Goal: Task Accomplishment & Management: Complete application form

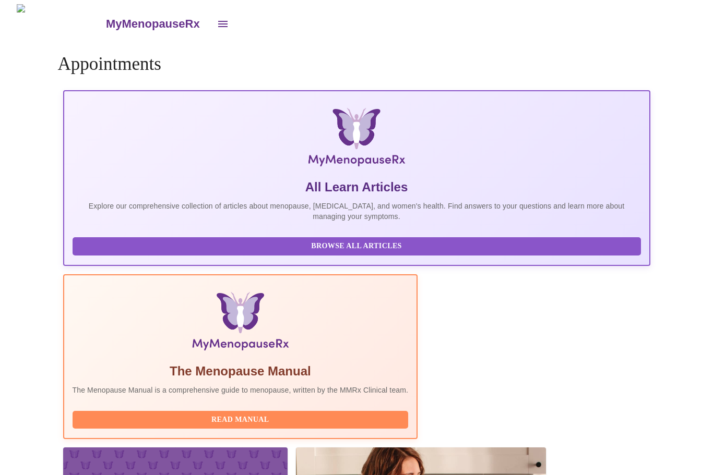
scroll to position [34, 0]
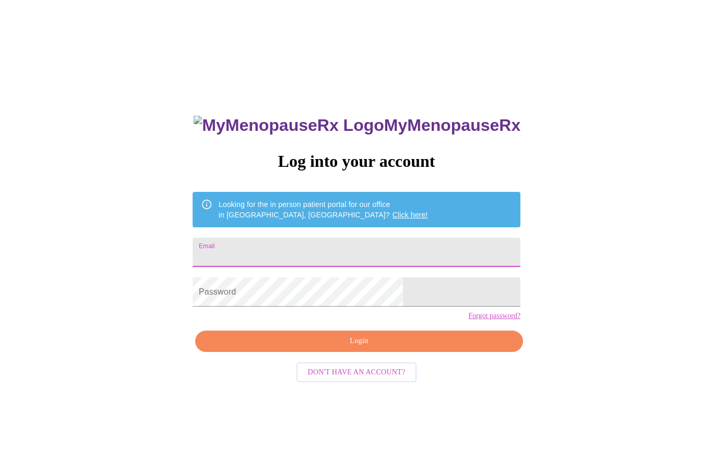
scroll to position [35, 0]
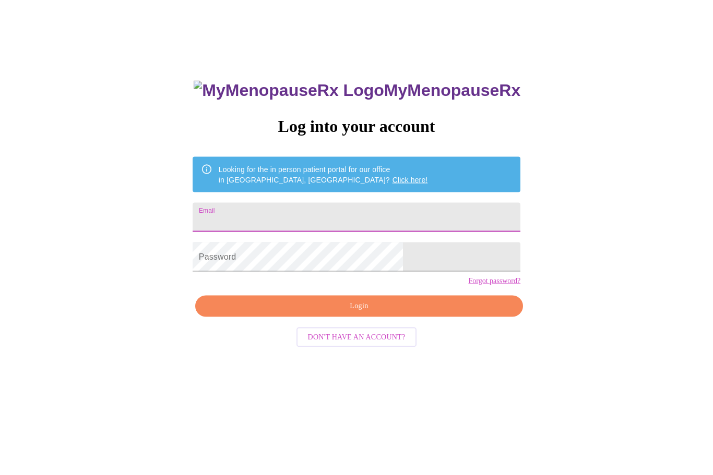
type input "[EMAIL_ADDRESS][DOMAIN_NAME]"
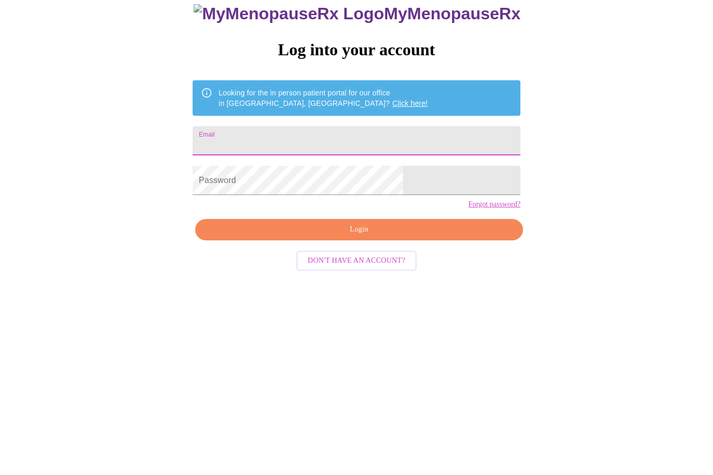
type input "selvaggipat@comcast.net"
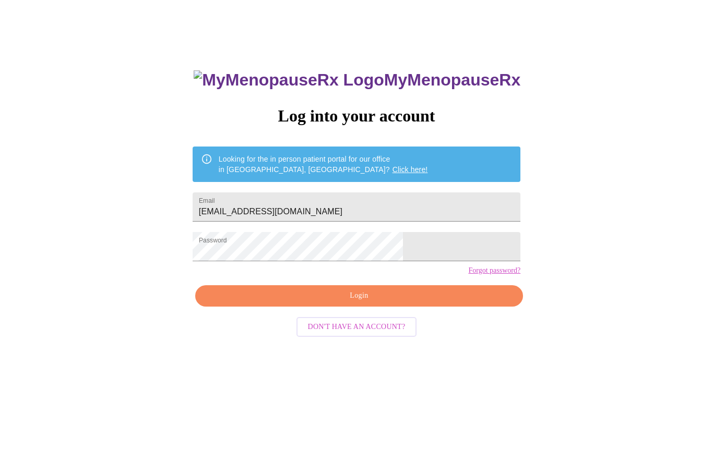
click at [415, 303] on span "Login" at bounding box center [359, 296] width 304 height 13
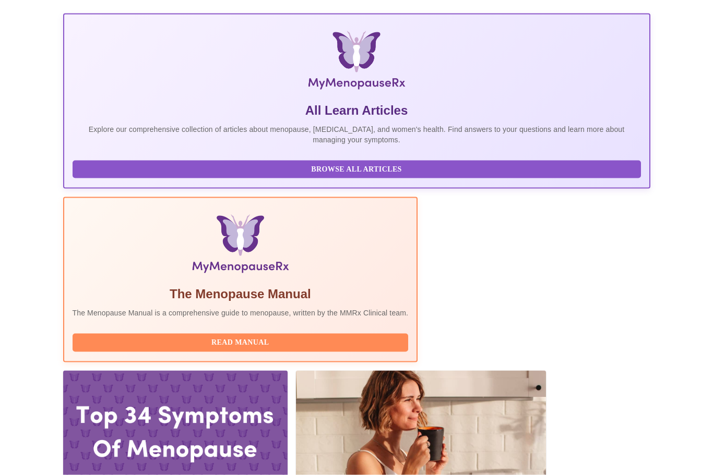
scroll to position [163, 0]
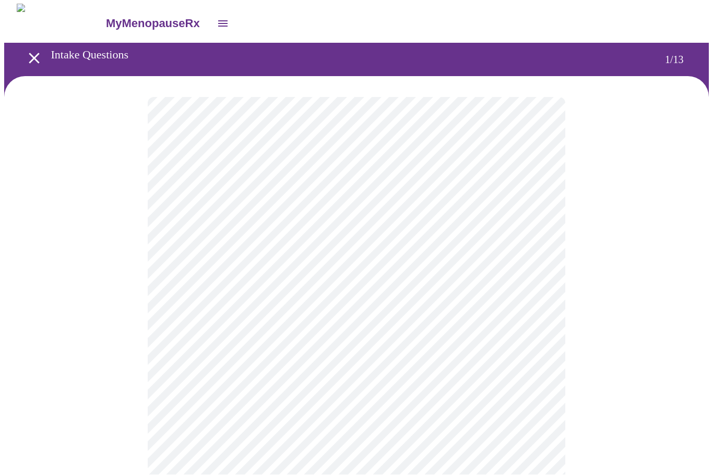
scroll to position [1, 0]
click at [359, 227] on body "MyMenopauseRx Intake Questions 1 / 13" at bounding box center [356, 480] width 704 height 952
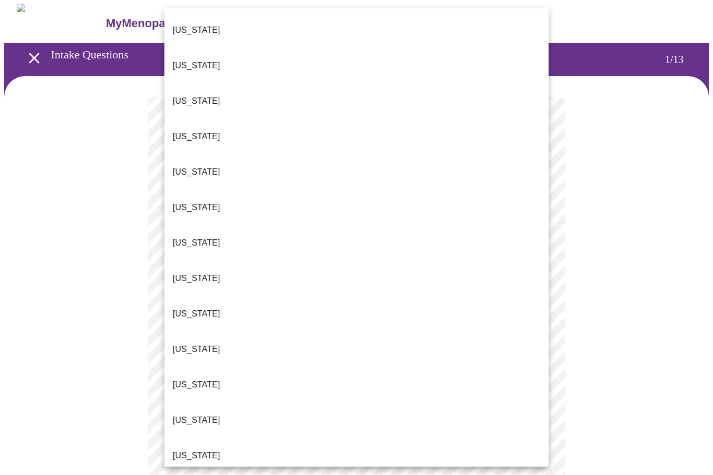
click at [197, 450] on p "Illinois" at bounding box center [196, 456] width 47 height 13
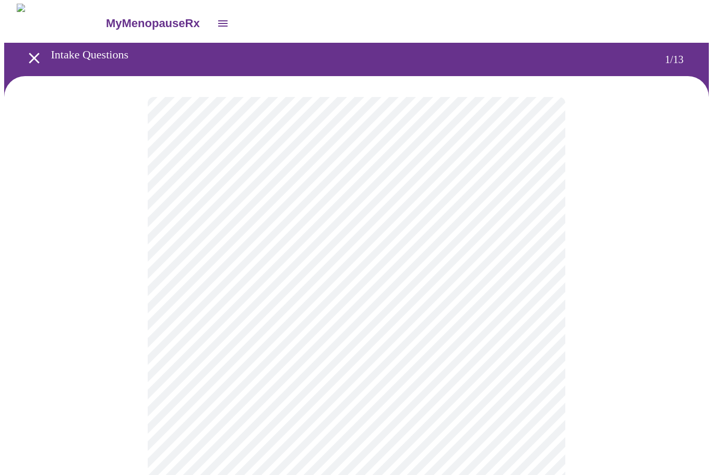
click at [296, 301] on body "MyMenopauseRx Intake Questions 1 / 13" at bounding box center [356, 477] width 704 height 946
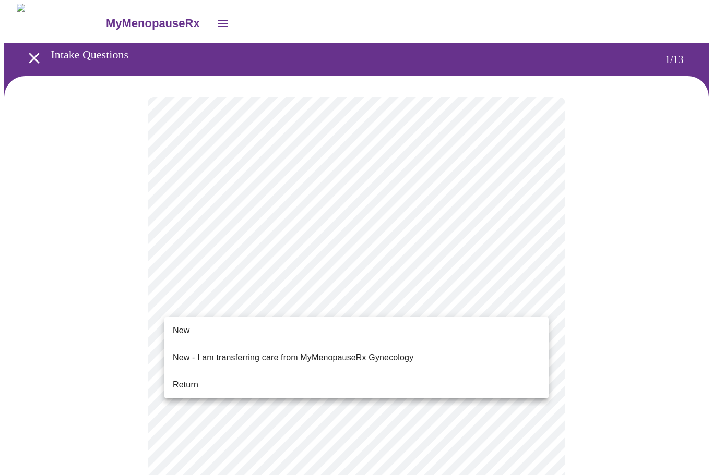
click at [375, 376] on li "Return" at bounding box center [356, 385] width 384 height 19
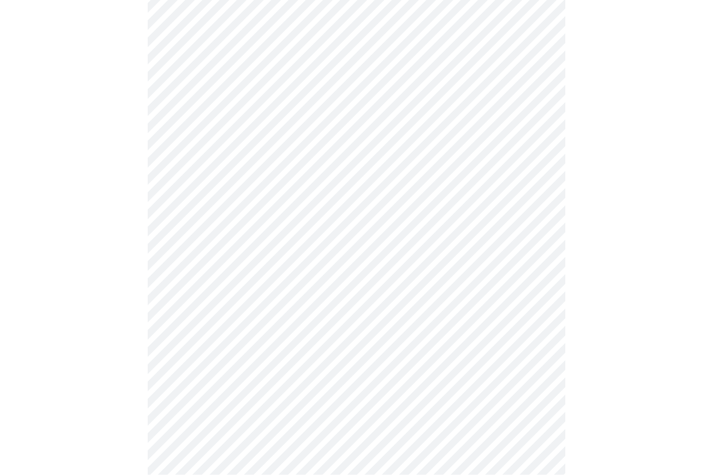
scroll to position [0, 0]
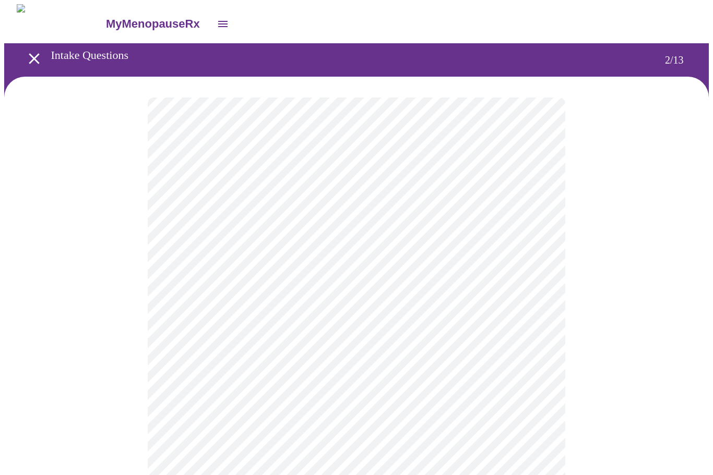
click at [458, 216] on body "MyMenopauseRx Intake Questions 2 / 13" at bounding box center [356, 317] width 704 height 626
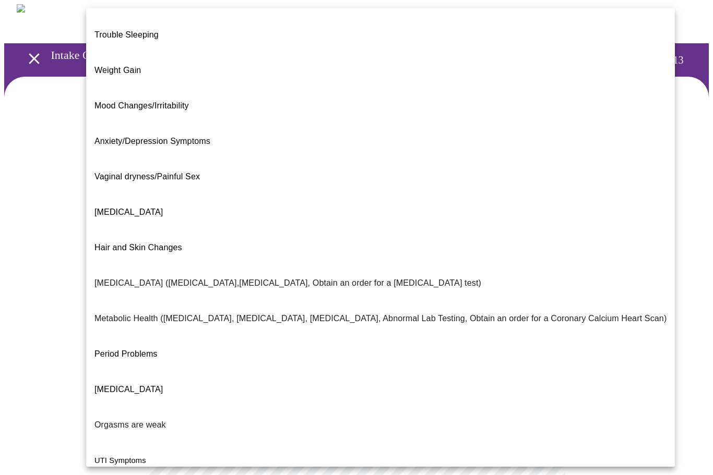
scroll to position [30, 0]
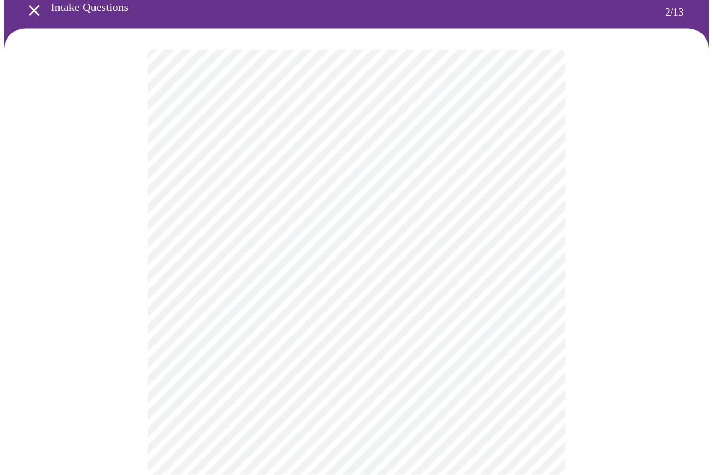
click at [523, 270] on body "MyMenopauseRx Intake Questions 2 / 13" at bounding box center [356, 266] width 704 height 620
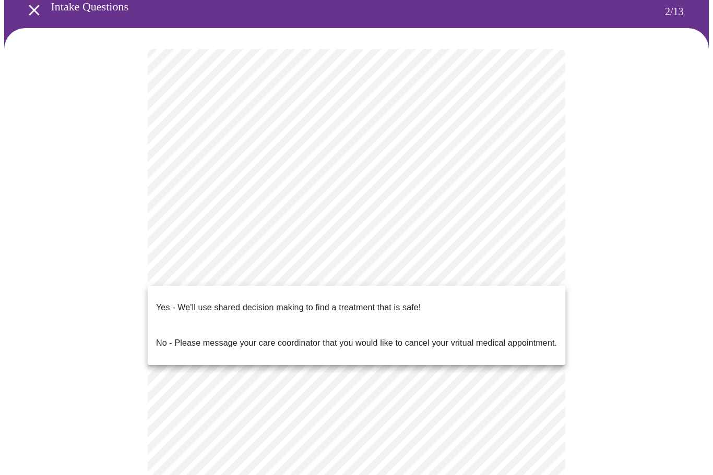
click at [490, 302] on li "Yes - We'll use shared decision making to find a treatment that is safe!" at bounding box center [356, 307] width 417 height 35
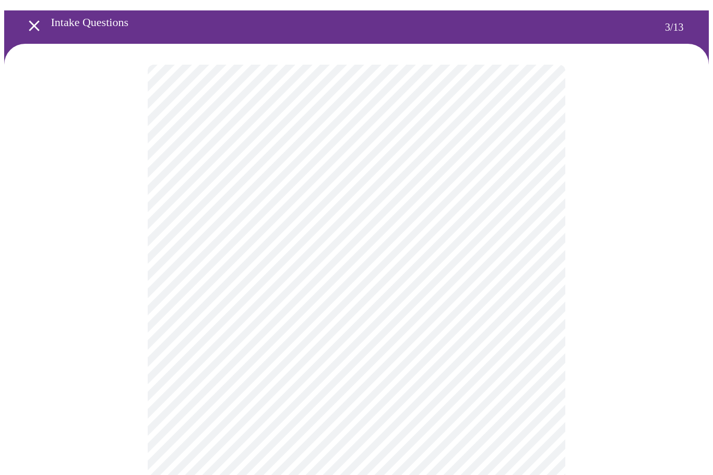
scroll to position [39, 0]
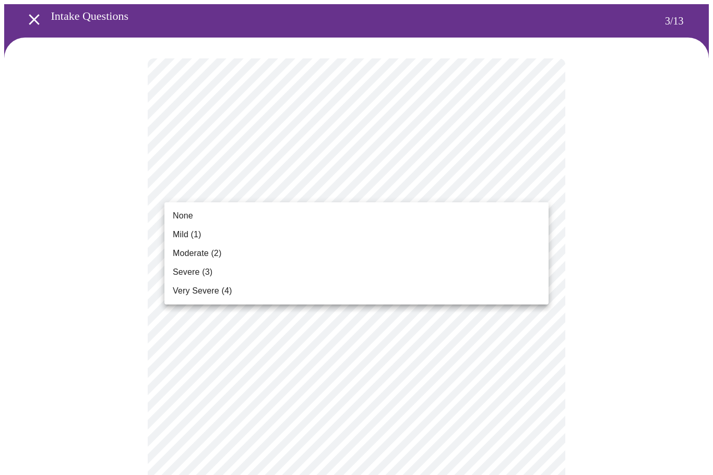
click at [396, 217] on li "None" at bounding box center [356, 216] width 384 height 19
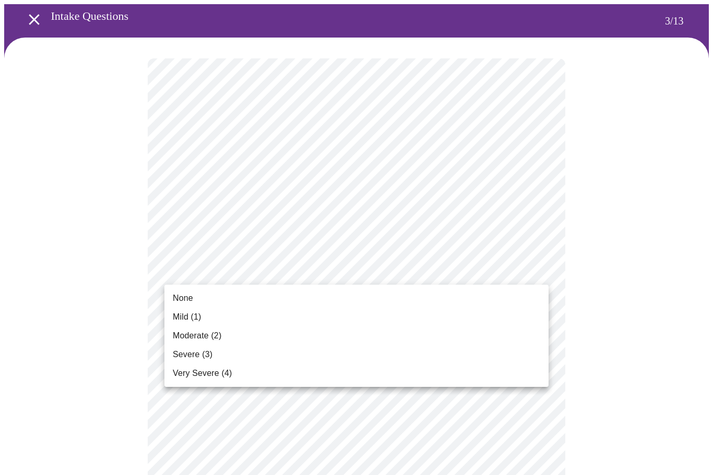
click at [343, 295] on li "None" at bounding box center [356, 298] width 384 height 19
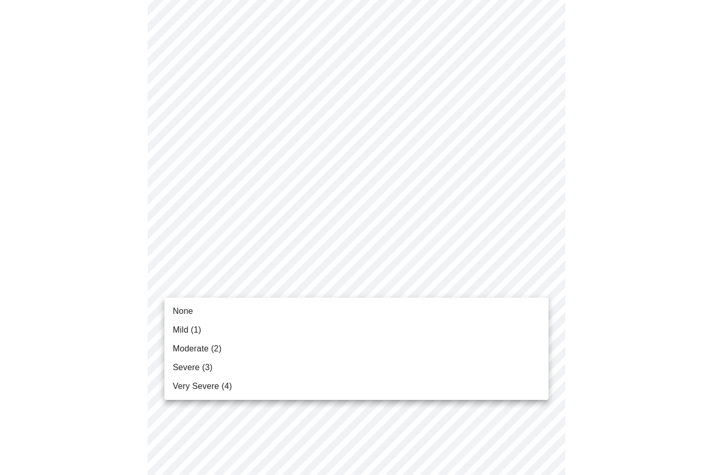
click at [321, 325] on li "Mild (1)" at bounding box center [356, 330] width 384 height 19
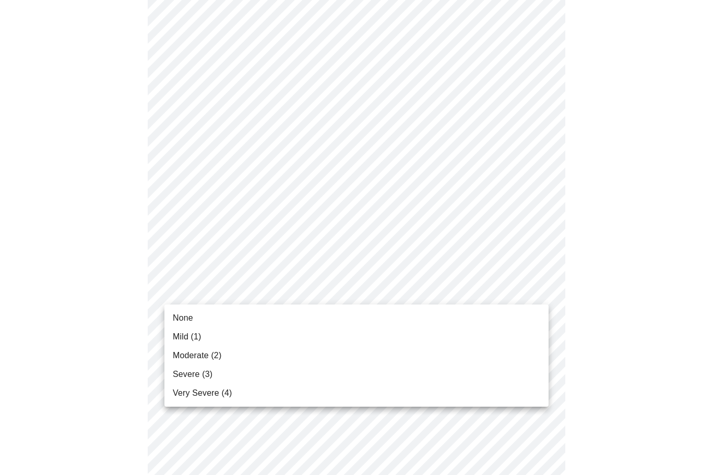
click at [315, 336] on li "Mild (1)" at bounding box center [356, 337] width 384 height 19
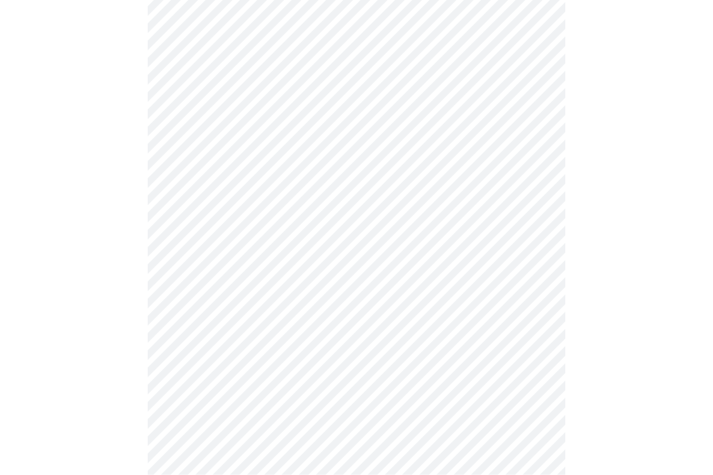
scroll to position [281, 0]
click at [352, 264] on body "MyMenopauseRx Intake Questions 3 / 13" at bounding box center [356, 386] width 704 height 1326
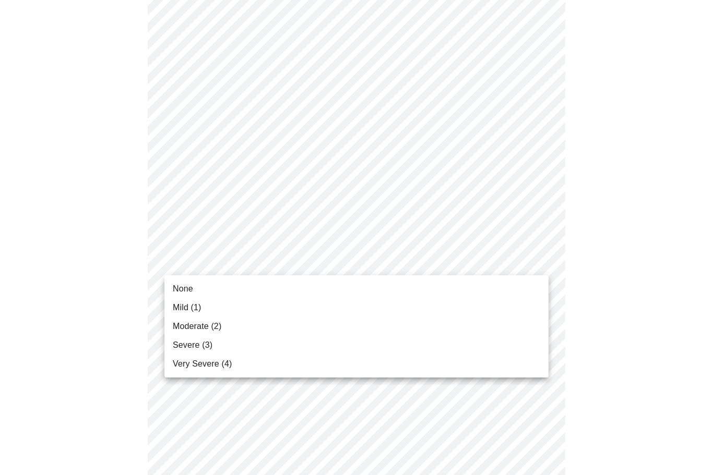
click at [327, 291] on li "None" at bounding box center [356, 289] width 384 height 19
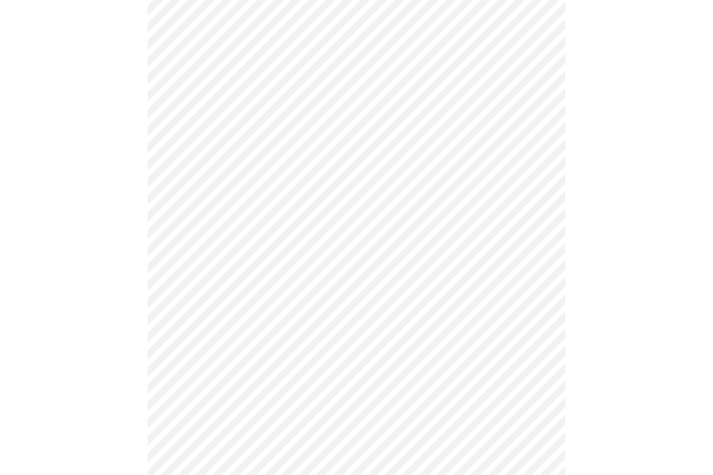
scroll to position [330, 0]
click at [342, 284] on body "MyMenopauseRx Intake Questions 3 / 13" at bounding box center [356, 330] width 704 height 1312
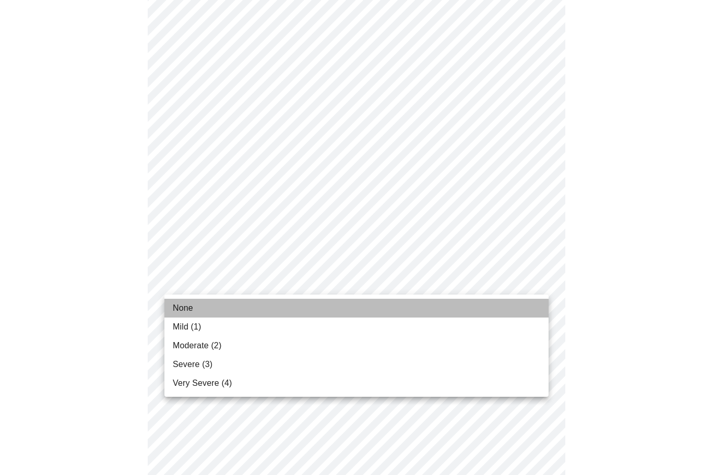
click at [330, 304] on li "None" at bounding box center [356, 308] width 384 height 19
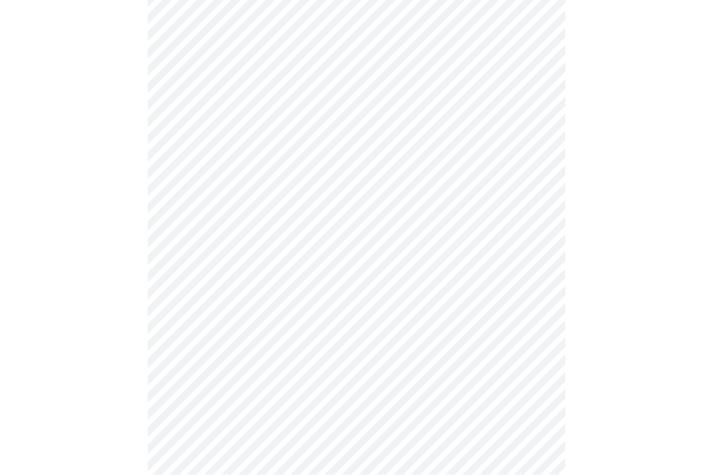
scroll to position [396, 0]
click at [330, 297] on body "MyMenopauseRx Intake Questions 3 / 13" at bounding box center [356, 257] width 704 height 1298
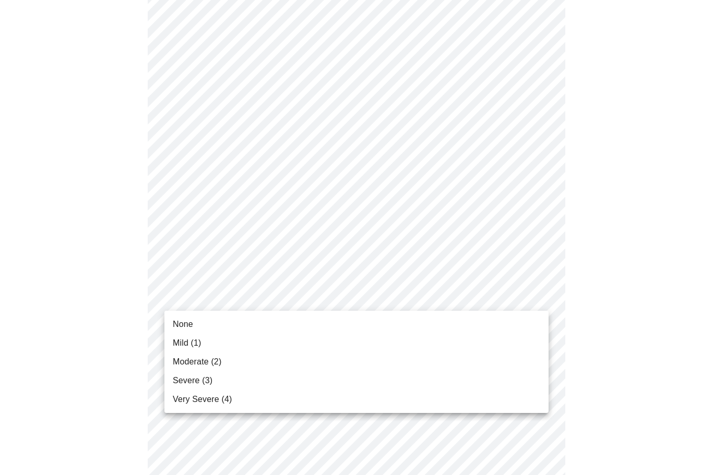
click at [283, 344] on li "Mild (1)" at bounding box center [356, 343] width 384 height 19
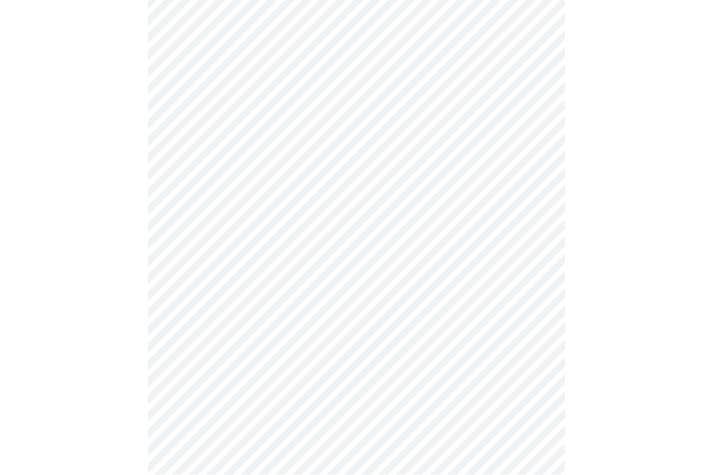
scroll to position [482, 0]
click at [360, 300] on body "MyMenopauseRx Intake Questions 3 / 13" at bounding box center [356, 165] width 704 height 1284
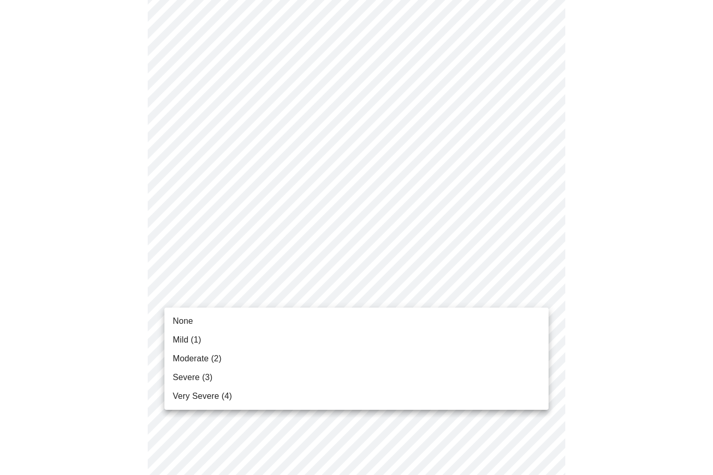
click at [290, 343] on li "Mild (1)" at bounding box center [356, 340] width 384 height 19
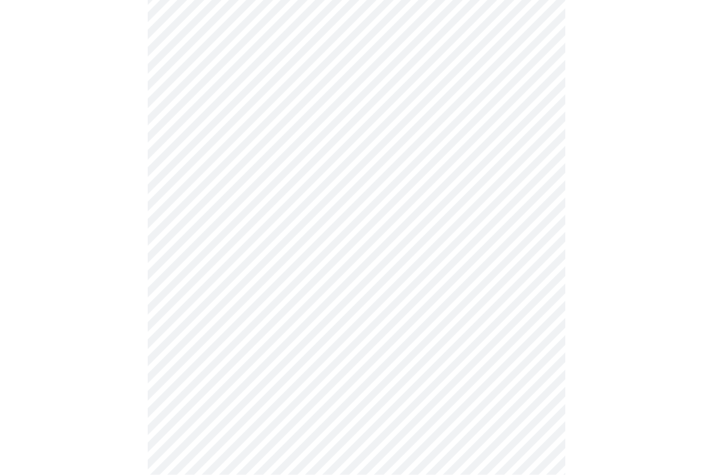
click at [366, 273] on body "MyMenopauseRx Intake Questions 3 / 13" at bounding box center [356, 55] width 704 height 1270
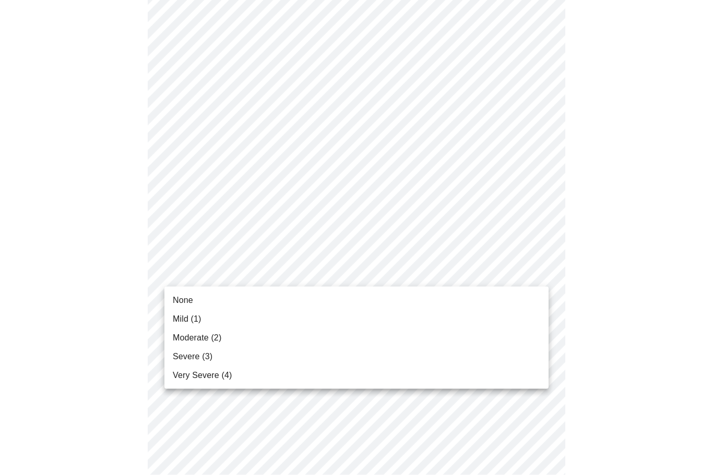
scroll to position [585, 0]
click at [315, 321] on li "Mild (1)" at bounding box center [356, 319] width 384 height 19
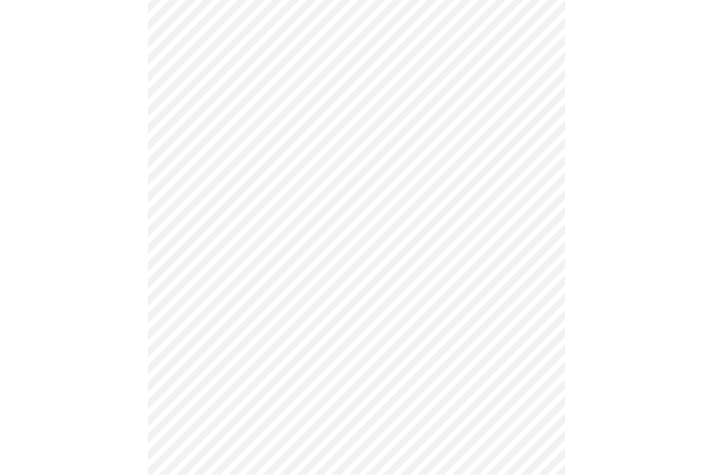
scroll to position [681, 0]
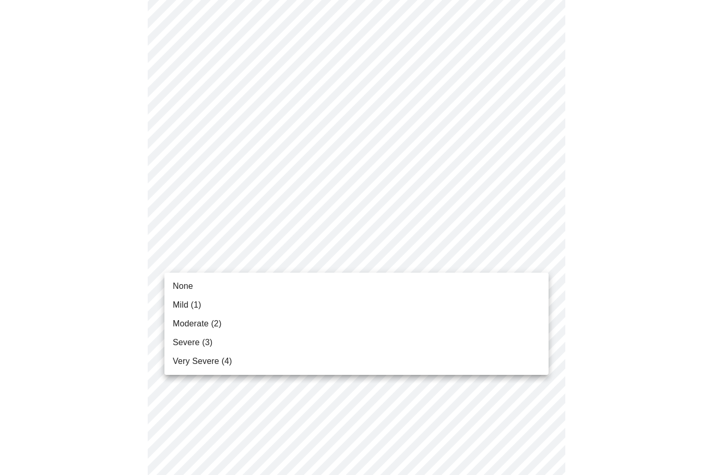
click at [338, 279] on li "None" at bounding box center [356, 286] width 384 height 19
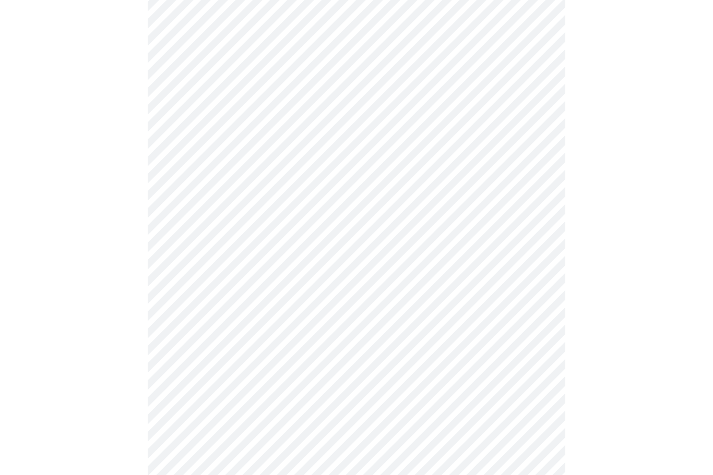
scroll to position [731, 0]
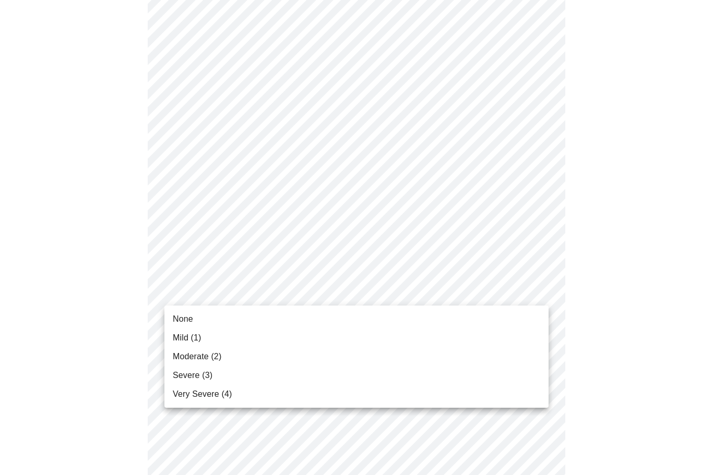
click at [307, 333] on li "Mild (1)" at bounding box center [356, 338] width 384 height 19
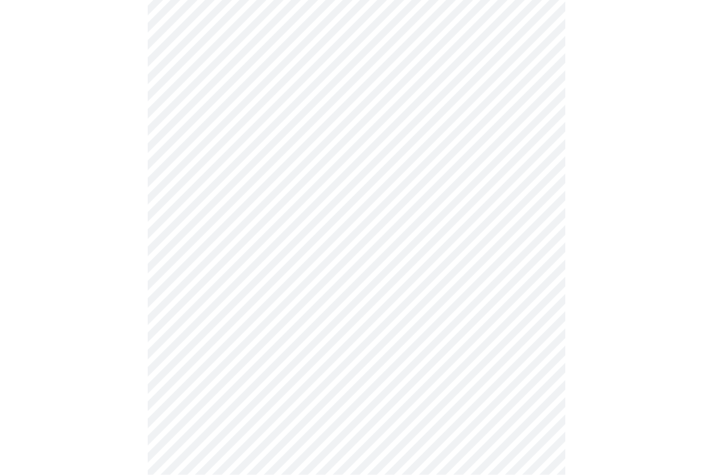
scroll to position [353, 0]
click at [354, 285] on body "MyMenopauseRx Intake Questions 4 / 13" at bounding box center [356, 164] width 704 height 1027
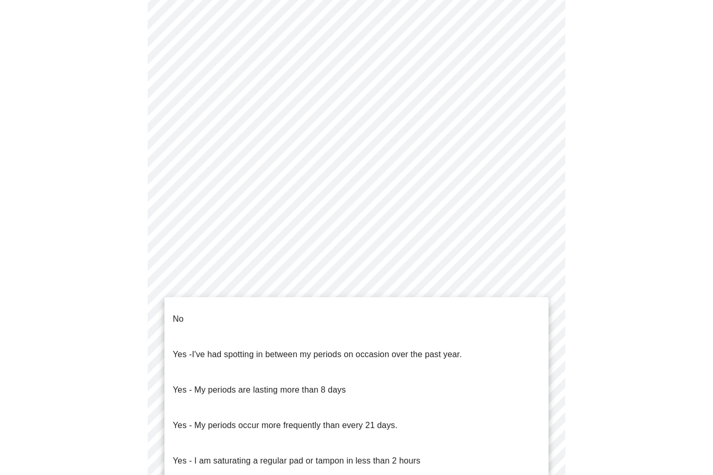
click at [341, 314] on li "No" at bounding box center [356, 319] width 384 height 35
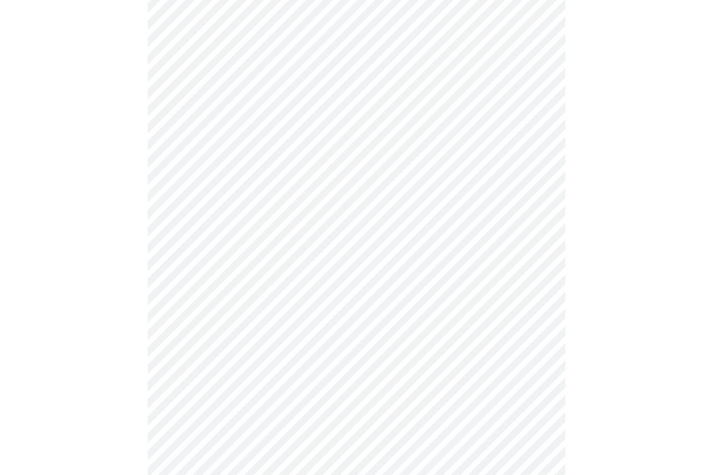
click at [444, 358] on body "MyMenopauseRx Intake Questions 4 / 13" at bounding box center [356, 162] width 704 height 1022
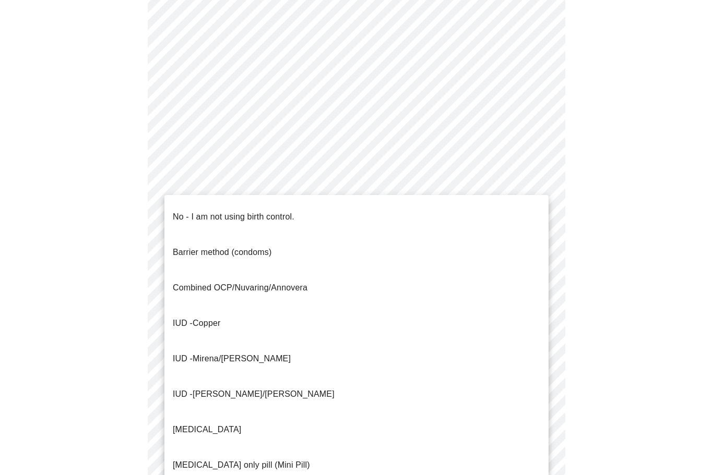
click at [395, 208] on li "No - I am not using birth control." at bounding box center [356, 216] width 384 height 35
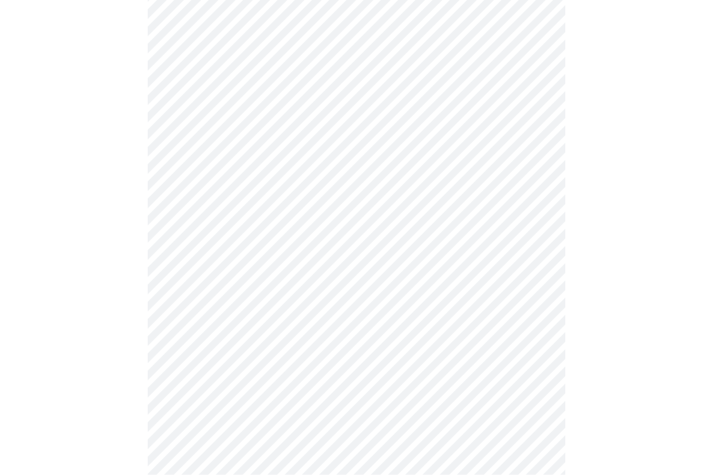
click at [459, 347] on body "MyMenopauseRx Intake Questions 4 / 13" at bounding box center [356, 62] width 704 height 1016
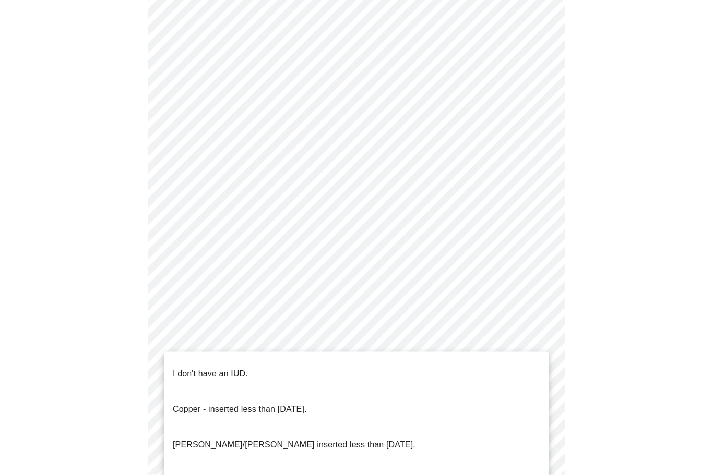
scroll to position [450, 0]
click at [257, 365] on li "I don't have an IUD." at bounding box center [356, 373] width 384 height 35
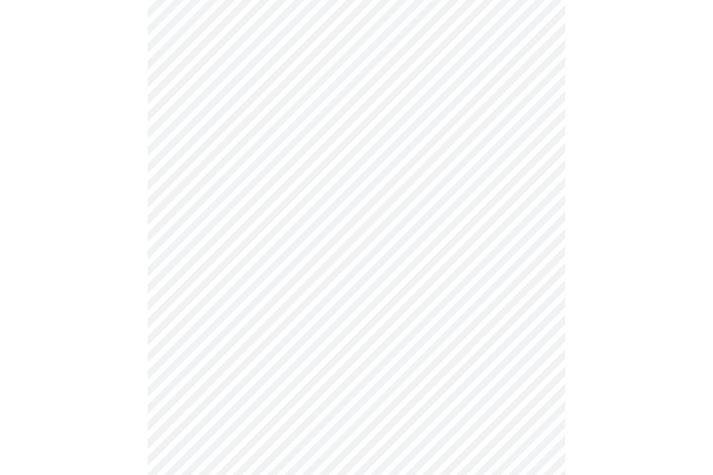
scroll to position [500, 0]
click at [452, 361] on body "MyMenopauseRx Intake Questions 4 / 13" at bounding box center [356, 9] width 704 height 1010
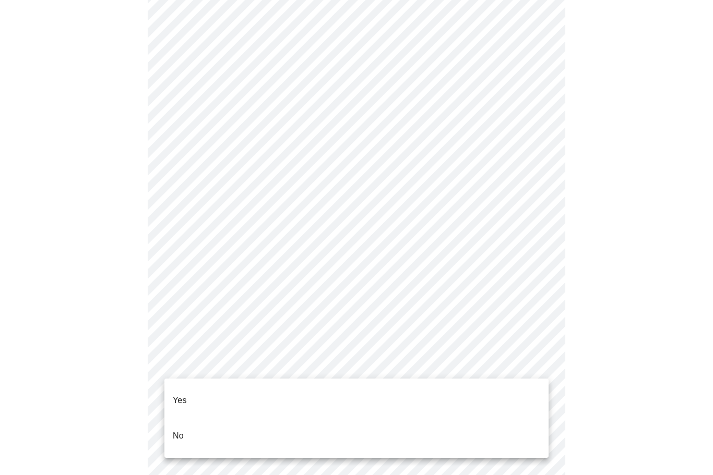
click at [237, 385] on li "Yes" at bounding box center [356, 400] width 384 height 35
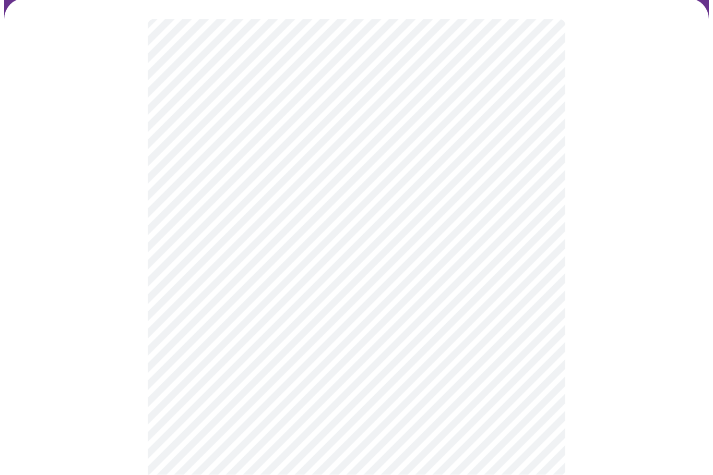
scroll to position [81, 0]
click at [459, 201] on body "MyMenopauseRx Intake Questions 5 / 13" at bounding box center [356, 305] width 704 height 765
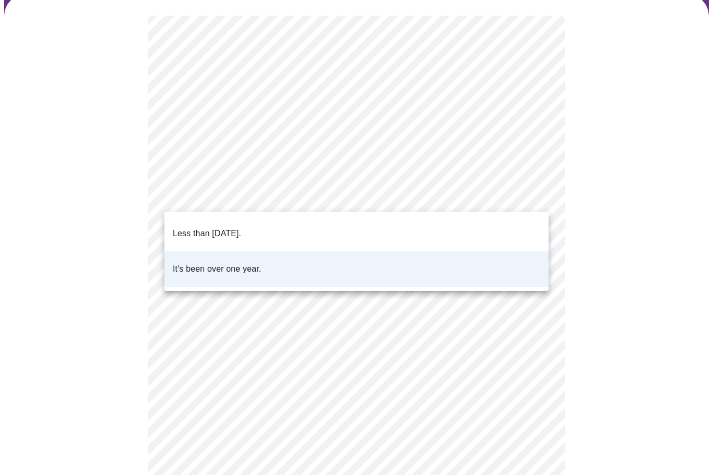
click at [428, 224] on li "Less than one year ago." at bounding box center [356, 233] width 384 height 35
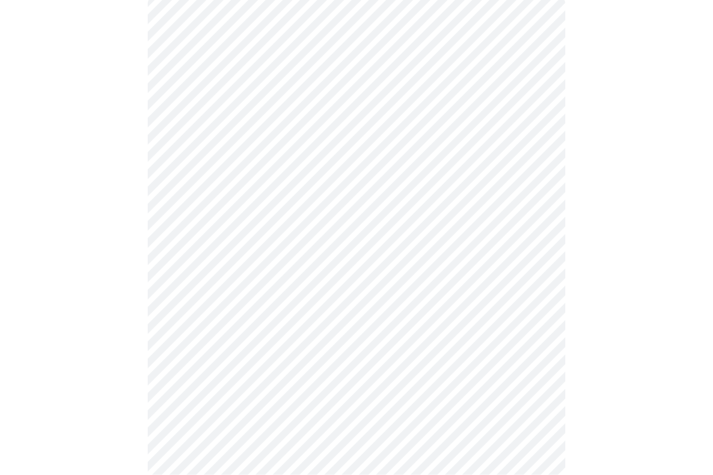
scroll to position [101, 0]
click at [377, 262] on body "MyMenopauseRx Intake Questions 5 / 13" at bounding box center [356, 285] width 704 height 765
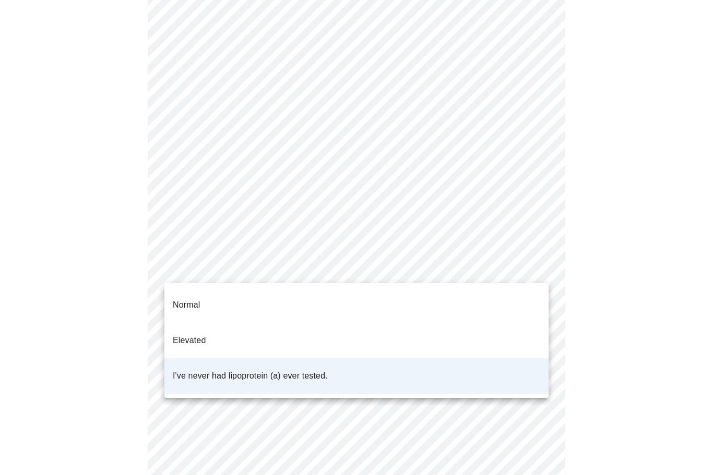
click at [463, 358] on li "I've never had lipoprotein (a) ever tested." at bounding box center [356, 375] width 384 height 35
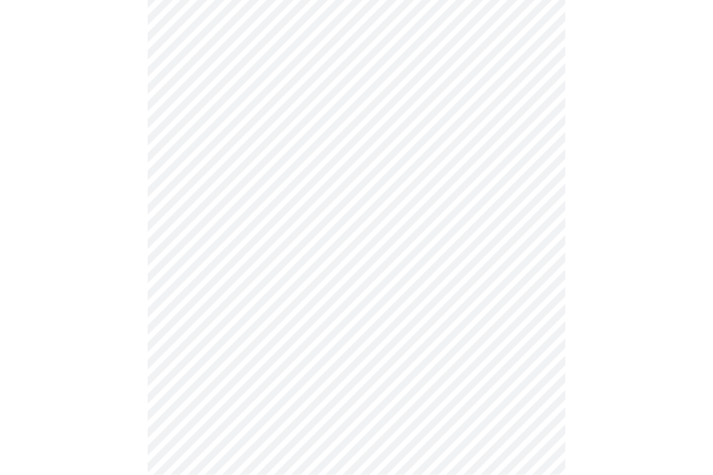
scroll to position [2665, 0]
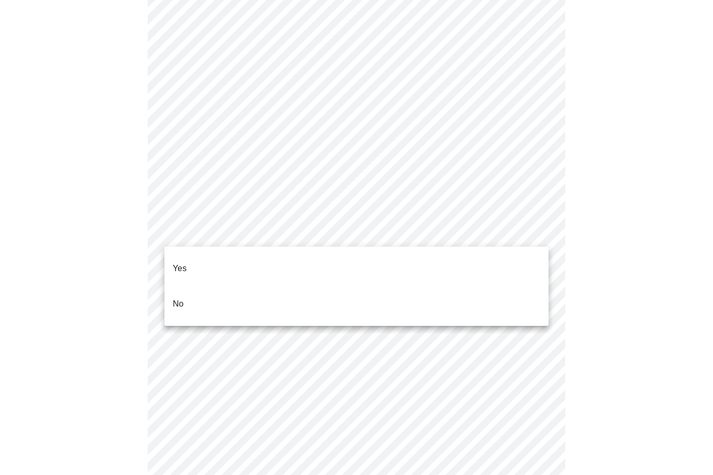
click at [366, 295] on li "No" at bounding box center [356, 303] width 384 height 35
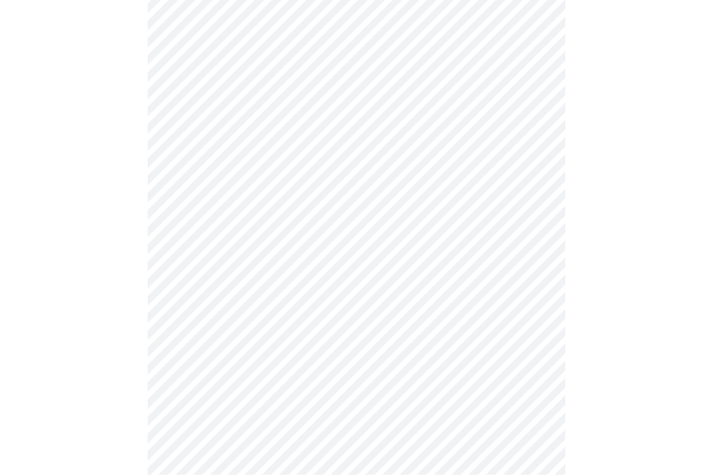
scroll to position [714, 0]
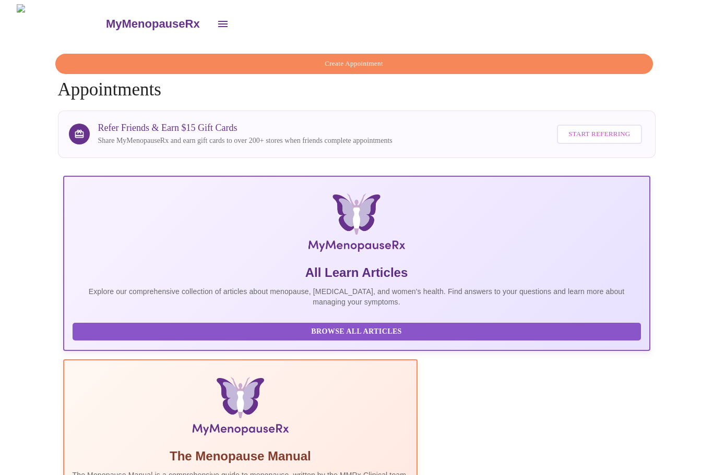
click at [217, 18] on icon "open drawer" at bounding box center [223, 24] width 13 height 13
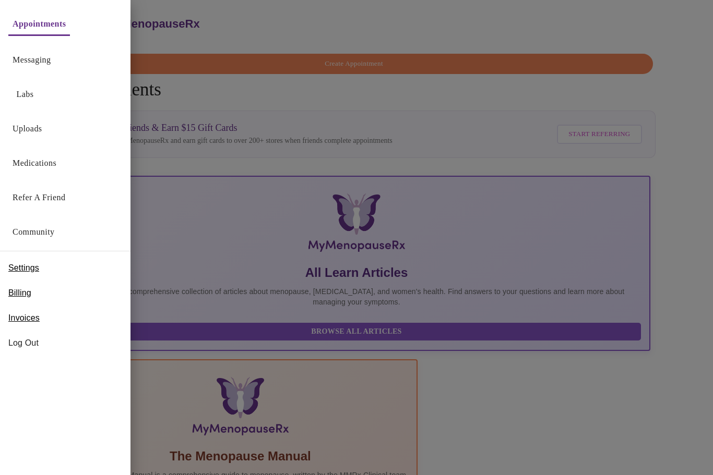
click at [31, 339] on span "Log Out" at bounding box center [65, 343] width 114 height 13
